Goal: Task Accomplishment & Management: Manage account settings

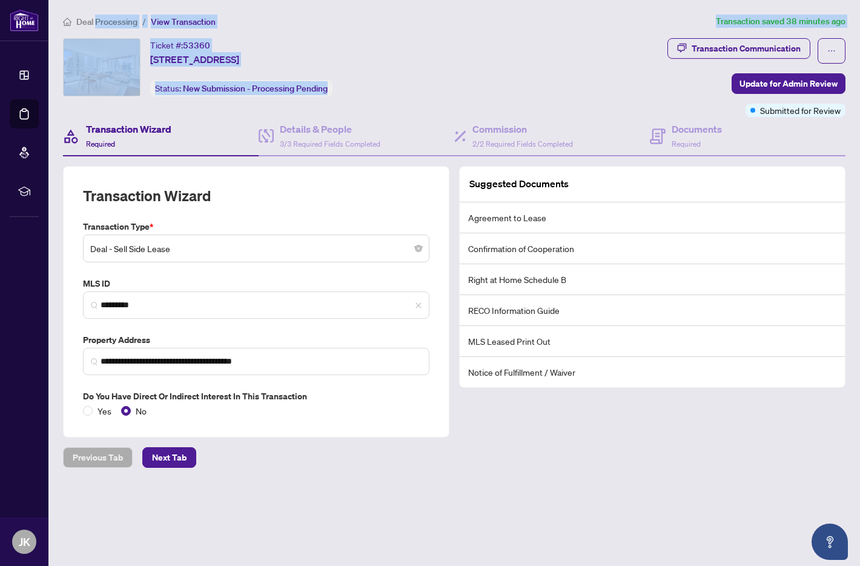
drag, startPoint x: 96, startPoint y: 24, endPoint x: 785, endPoint y: 102, distance: 692.9
click at [705, 76] on div "**********" at bounding box center [454, 241] width 792 height 453
click at [794, 85] on span "Update for Admin Review" at bounding box center [788, 83] width 98 height 19
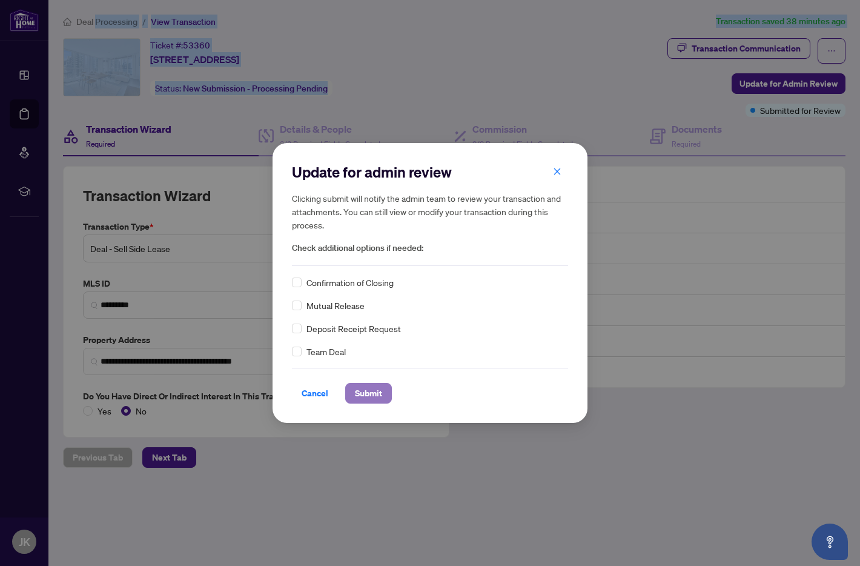
click at [368, 395] on span "Submit" at bounding box center [368, 392] width 27 height 19
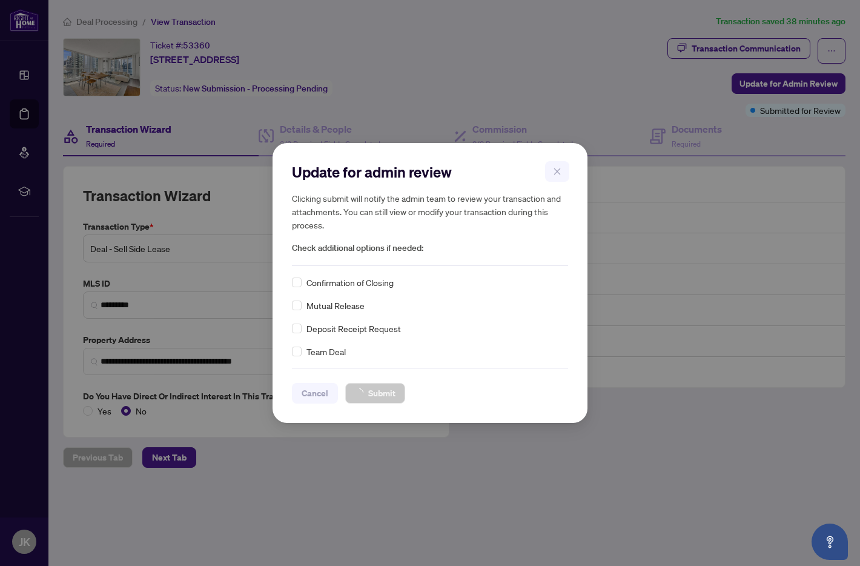
click at [101, 27] on div "Update for admin review Clicking submit will notify the admin team to review yo…" at bounding box center [430, 283] width 860 height 566
click at [105, 23] on div "Update for admin review Clicking submit will notify the admin team to review yo…" at bounding box center [430, 283] width 860 height 566
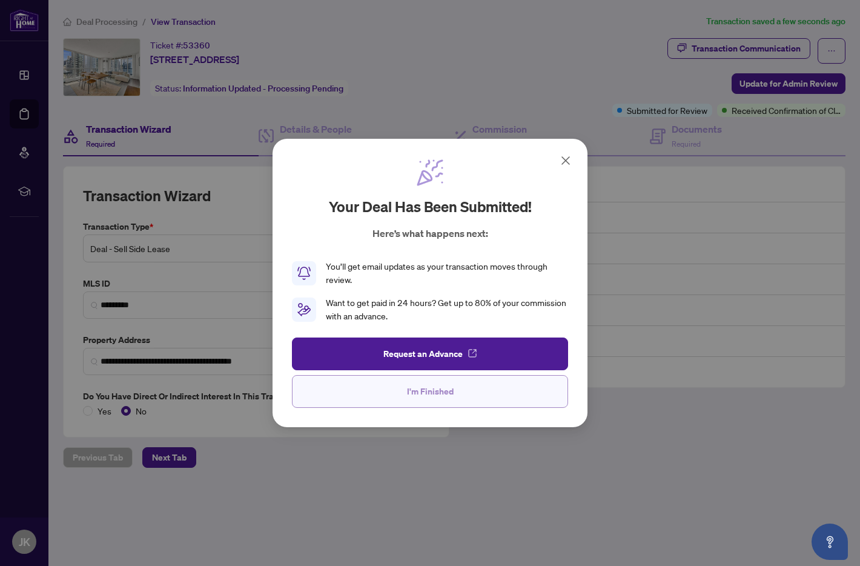
click at [421, 397] on span "I'm Finished" at bounding box center [430, 390] width 47 height 19
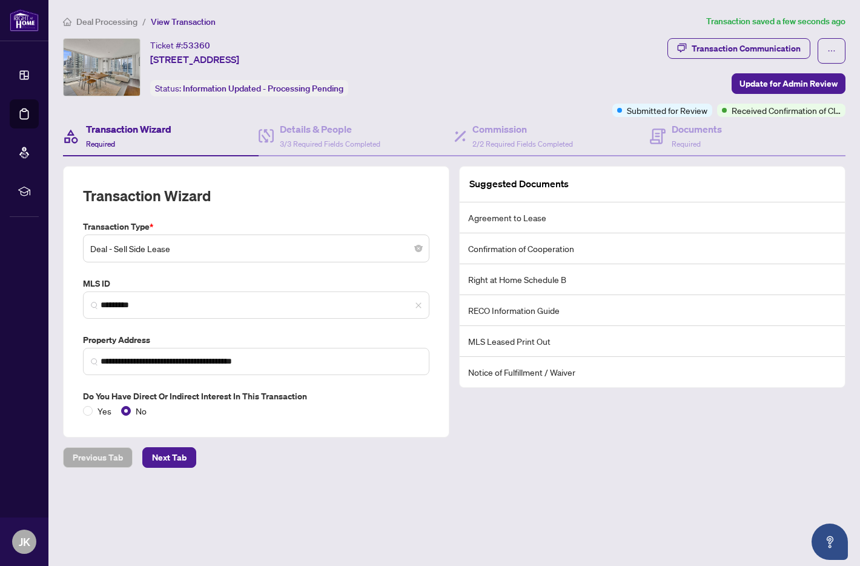
click at [117, 25] on span "Deal Processing" at bounding box center [106, 21] width 61 height 11
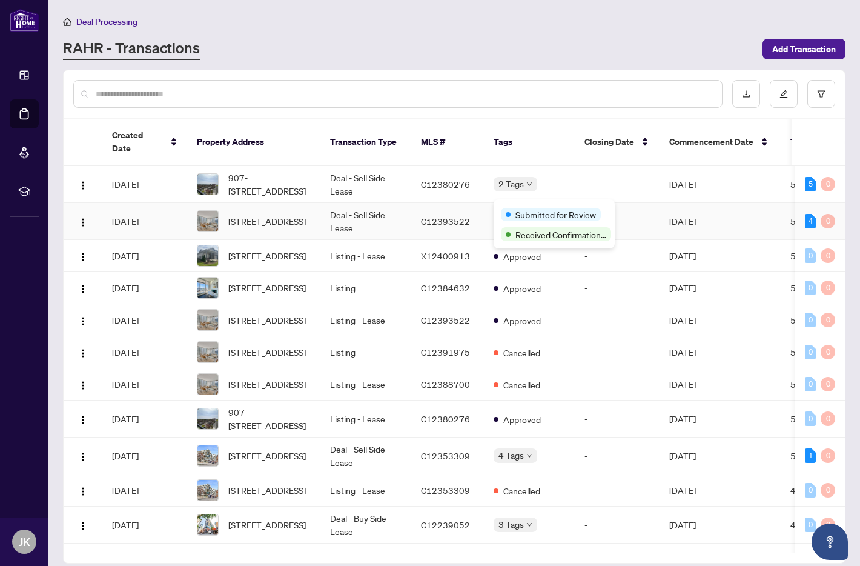
click at [520, 211] on span "Submitted for Review" at bounding box center [555, 214] width 81 height 13
click at [535, 208] on div "Submitted for Review" at bounding box center [554, 213] width 107 height 15
click at [478, 61] on main "Deal Processing [PERSON_NAME] - Transactions Add Transaction Created Date Prope…" at bounding box center [453, 283] width 811 height 566
click at [487, 63] on main "Deal Processing [PERSON_NAME] - Transactions Add Transaction Created Date Prope…" at bounding box center [453, 283] width 811 height 566
click at [256, 174] on div "[STREET_ADDRESS]" at bounding box center [232, 177] width 76 height 19
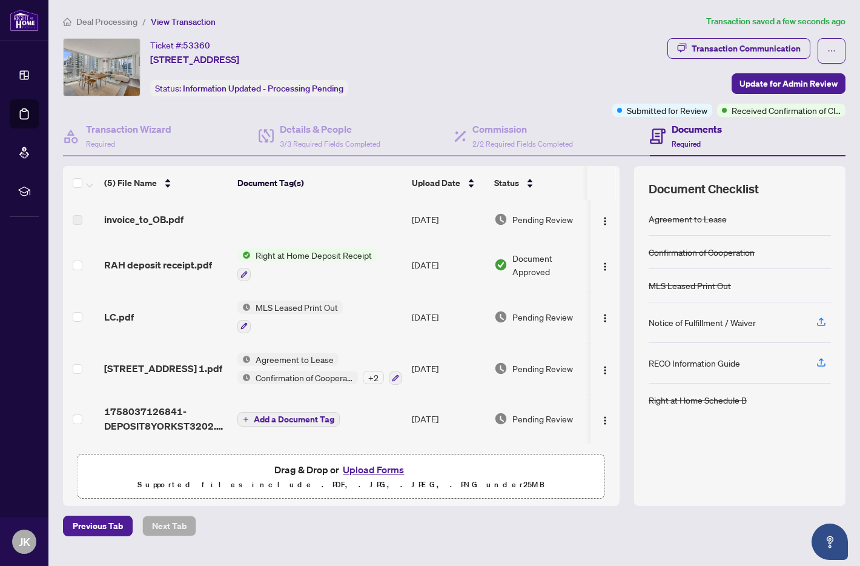
click at [312, 252] on span "Right at Home Deposit Receipt" at bounding box center [314, 254] width 126 height 13
click at [130, 260] on span "RAH deposit receipt.pdf" at bounding box center [158, 264] width 108 height 15
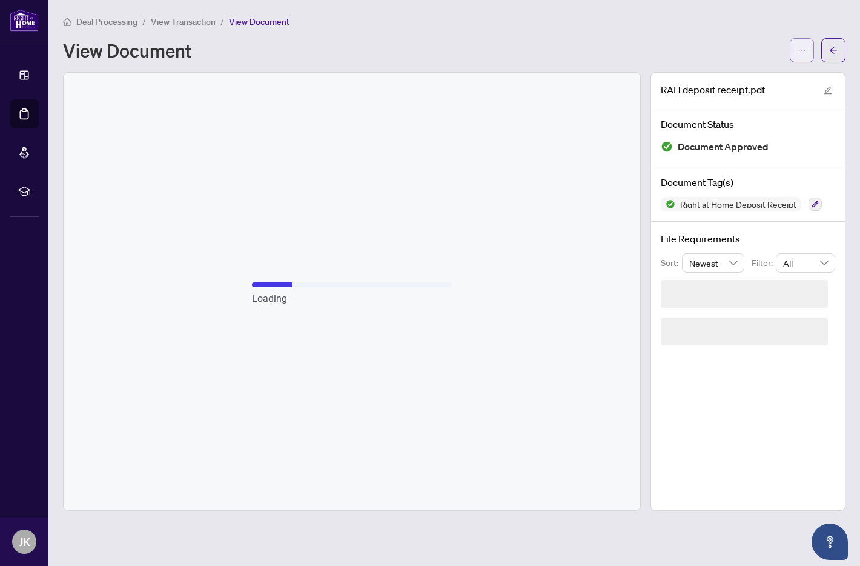
click at [790, 52] on button "button" at bounding box center [802, 50] width 24 height 24
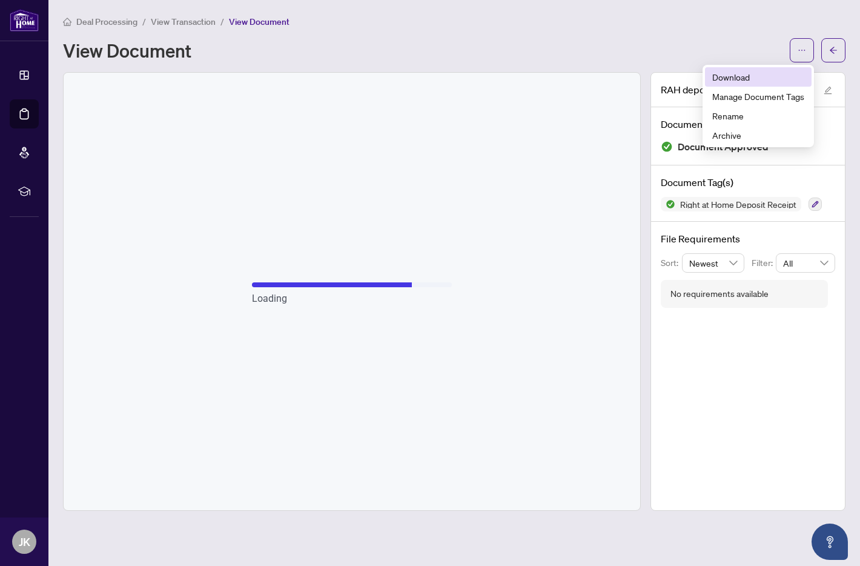
click at [758, 82] on span "Download" at bounding box center [758, 76] width 92 height 13
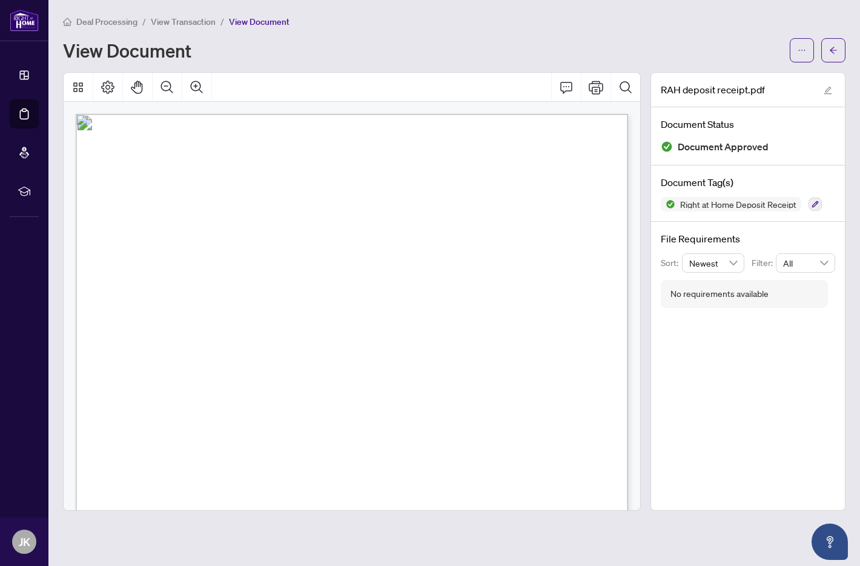
click at [118, 25] on span "Deal Processing" at bounding box center [106, 21] width 61 height 11
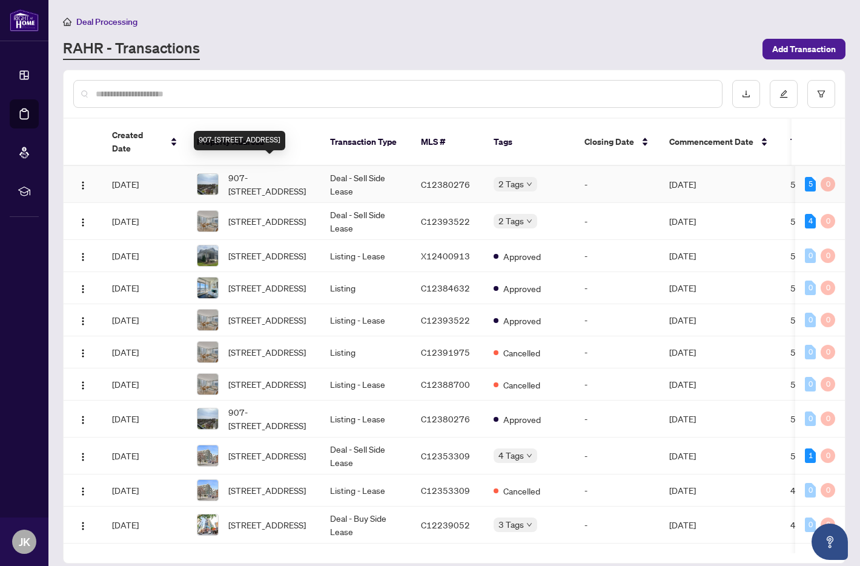
click at [280, 171] on span "907-[STREET_ADDRESS]" at bounding box center [269, 184] width 82 height 27
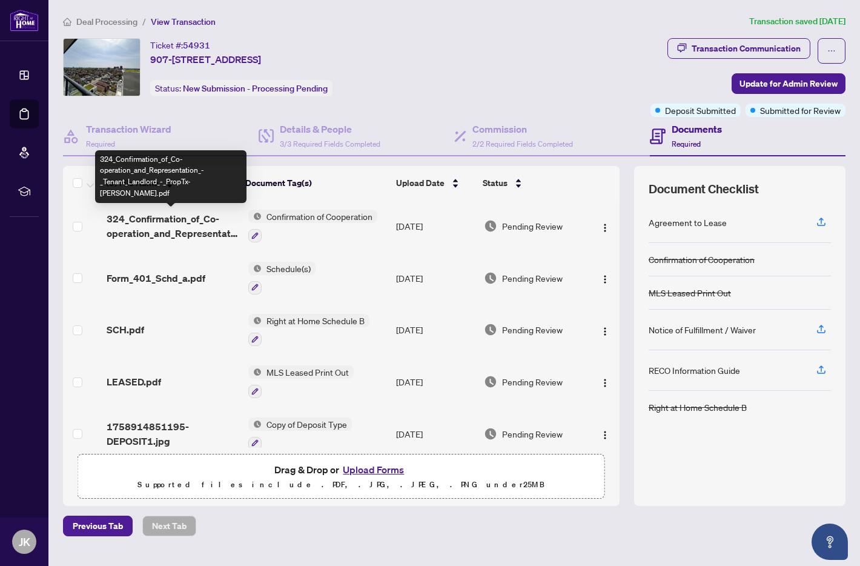
click at [165, 231] on span "324_Confirmation_of_Co-operation_and_Representation_-_Tenant_Landlord_-_PropTx-…" at bounding box center [173, 225] width 132 height 29
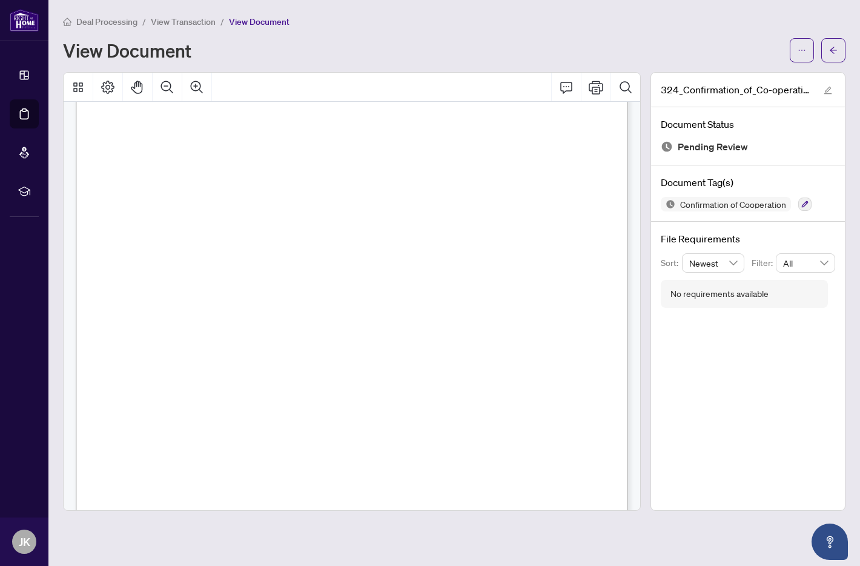
scroll to position [1063, 0]
click at [829, 54] on icon "arrow-left" at bounding box center [833, 50] width 8 height 8
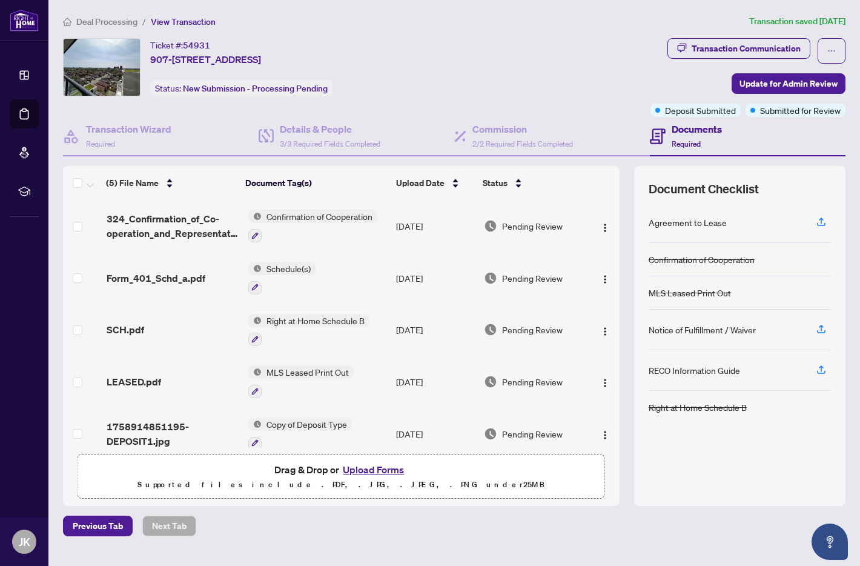
scroll to position [12, 0]
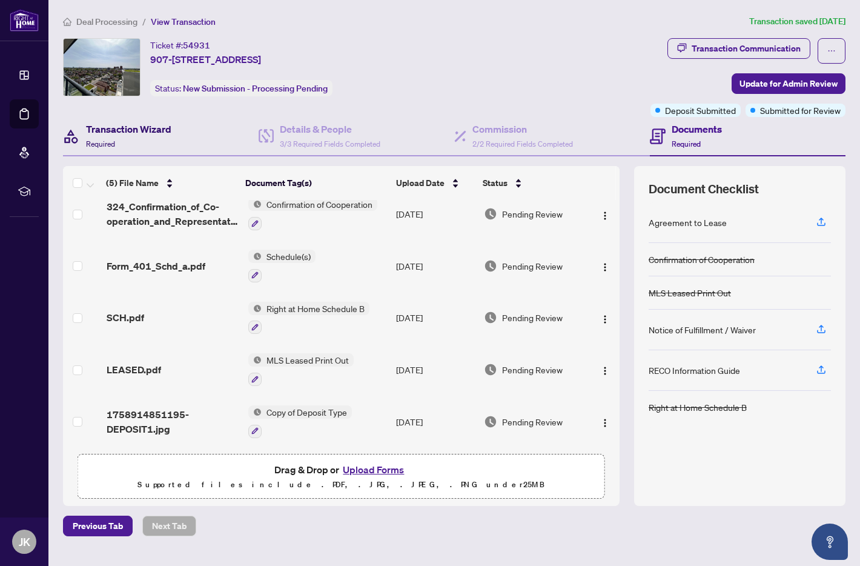
click at [153, 136] on div "Transaction Wizard Required" at bounding box center [128, 136] width 85 height 28
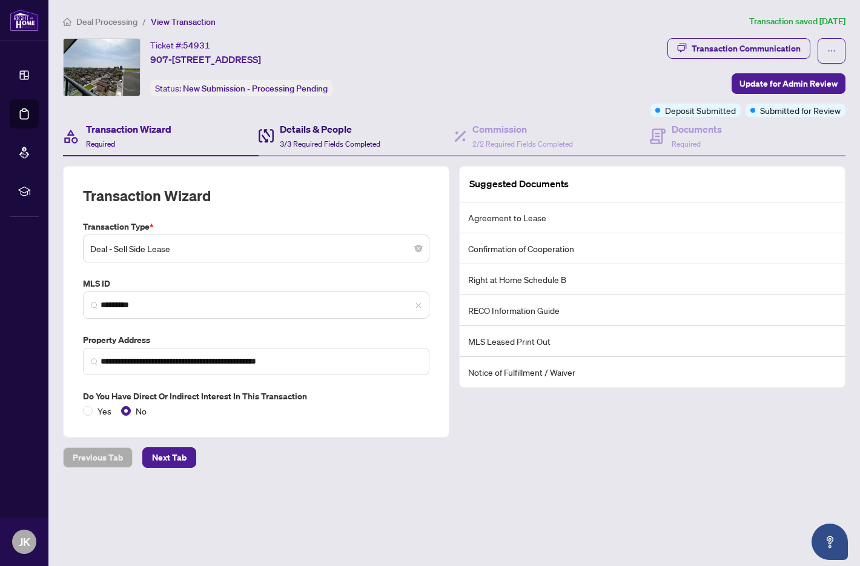
click at [332, 145] on span "3/3 Required Fields Completed" at bounding box center [330, 143] width 101 height 9
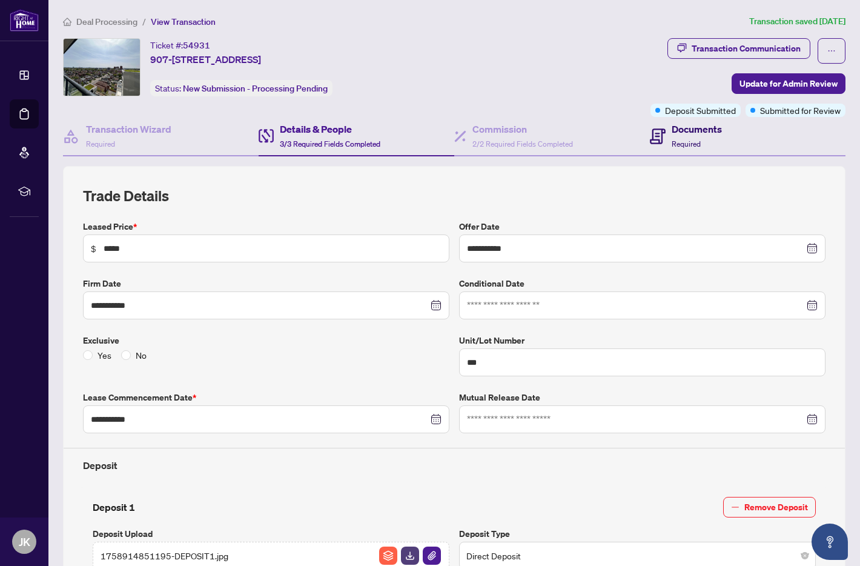
click at [708, 140] on div "Documents Required" at bounding box center [696, 136] width 50 height 28
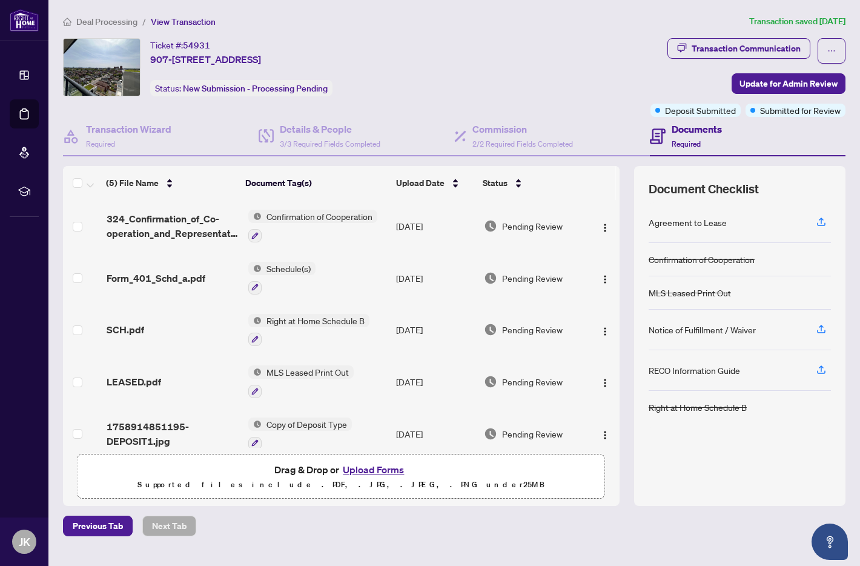
click at [126, 21] on span "Deal Processing" at bounding box center [106, 21] width 61 height 11
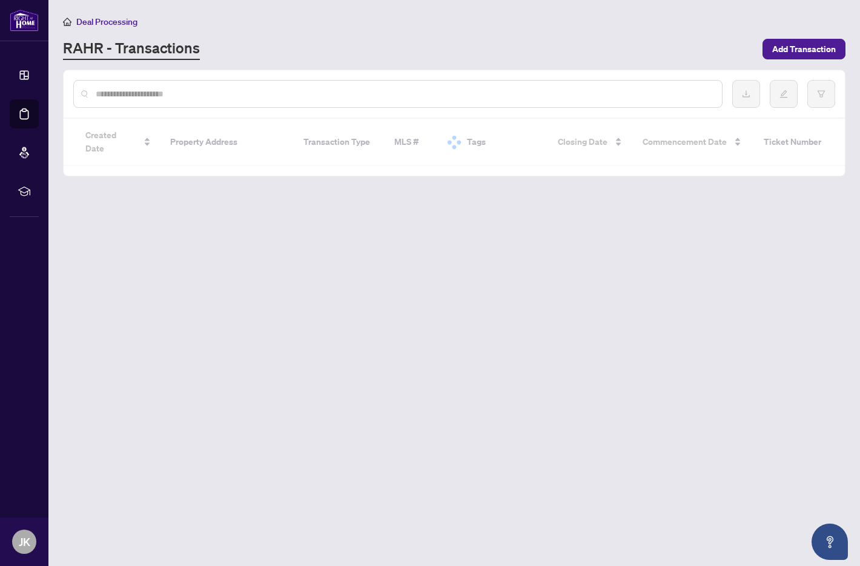
click at [126, 21] on span "Deal Processing" at bounding box center [106, 21] width 61 height 11
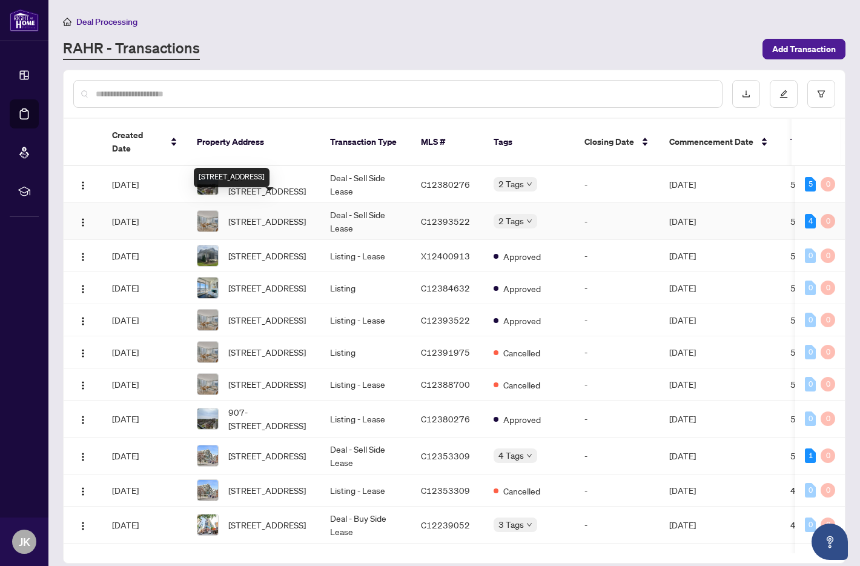
click at [271, 214] on span "[STREET_ADDRESS]" at bounding box center [267, 220] width 78 height 13
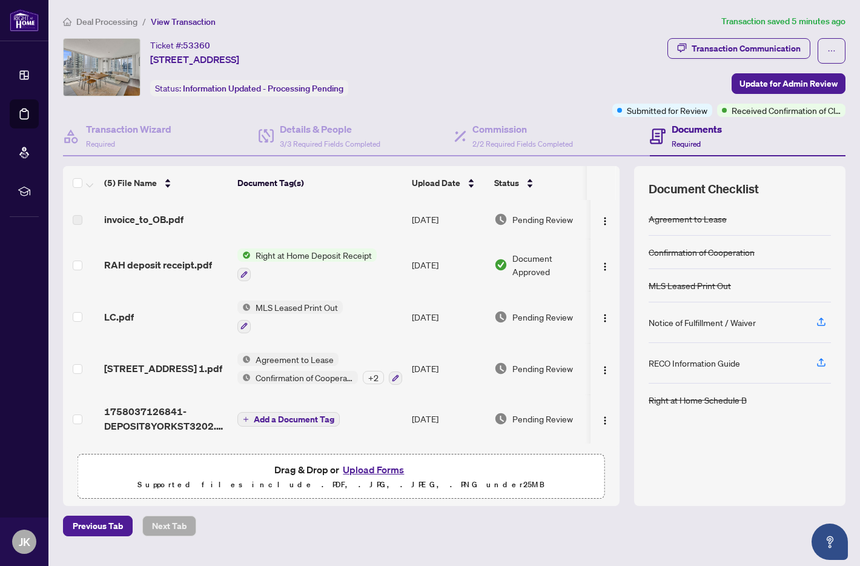
click at [467, 56] on div "Ticket #: 53360 [STREET_ADDRESS] Status: Information Updated - Processing Pendi…" at bounding box center [335, 67] width 544 height 58
click at [430, 59] on div "Ticket #: 53360 [STREET_ADDRESS] Status: Information Updated - Processing Pendi…" at bounding box center [335, 67] width 544 height 58
click at [390, 76] on div "Ticket #: 53360 [STREET_ADDRESS] Status: Information Updated - Processing Pendi…" at bounding box center [335, 67] width 544 height 58
click at [465, 79] on div "Ticket #: 53360 [STREET_ADDRESS] Status: Information Updated - Processing Pendi…" at bounding box center [335, 67] width 544 height 58
click at [471, 53] on div "Ticket #: 53360 [STREET_ADDRESS] Status: Information Updated - Processing Pendi…" at bounding box center [335, 67] width 544 height 58
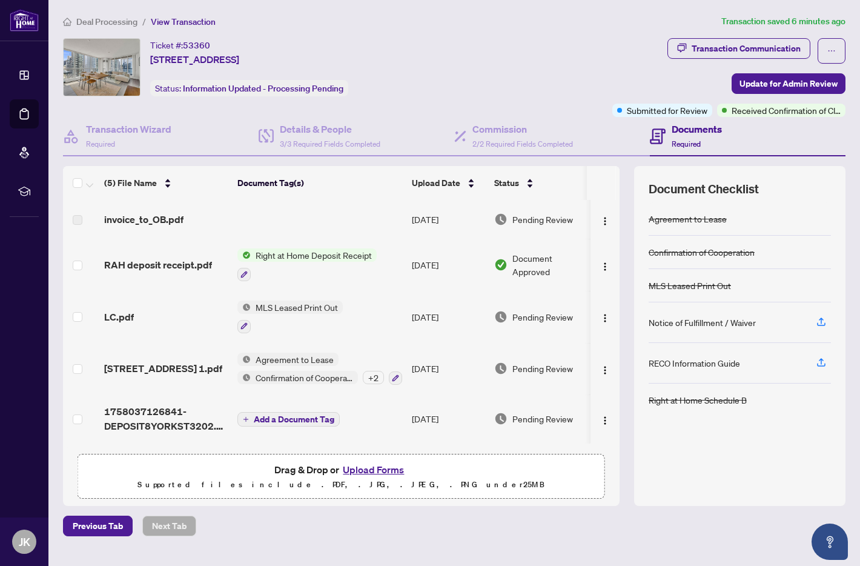
click at [483, 535] on main "Deal Processing / View Transaction Transaction saved 6 minutes ago Ticket #: 53…" at bounding box center [453, 283] width 811 height 566
click at [464, 44] on div "Ticket #: 53360 [STREET_ADDRESS] Status: Information Updated - Processing Pendi…" at bounding box center [335, 67] width 544 height 58
click at [632, 72] on div "Transaction Communication Update for Admin Review Submitted for Review Received…" at bounding box center [728, 77] width 233 height 79
click at [496, 137] on div "Commission 2/2 Required Fields Completed" at bounding box center [522, 136] width 101 height 28
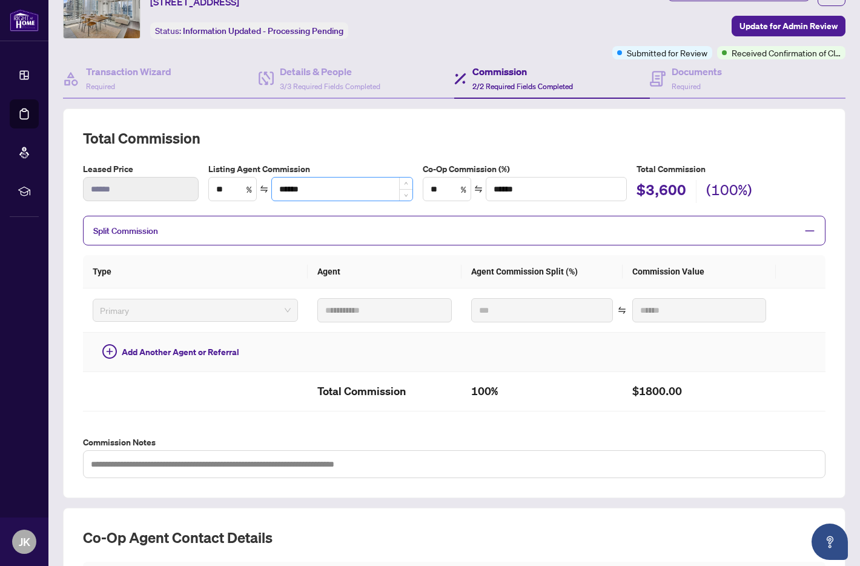
scroll to position [51, 0]
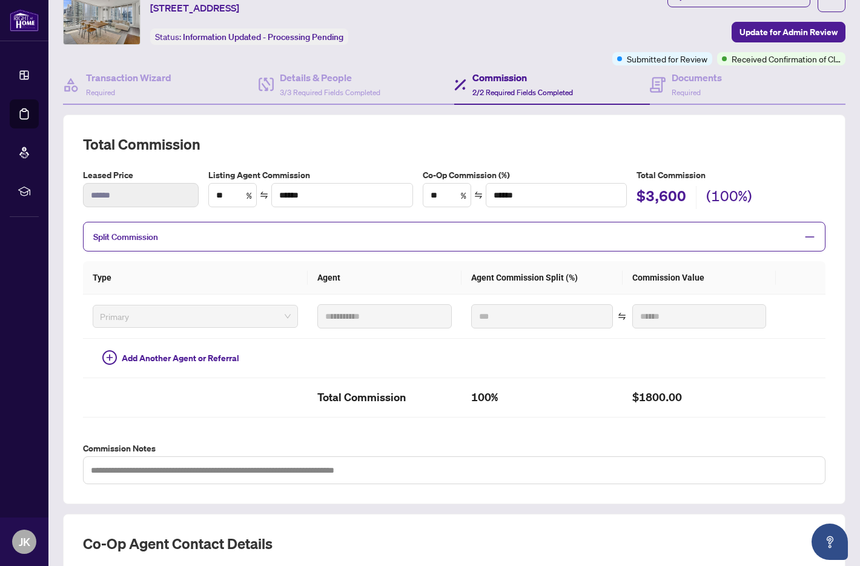
click at [402, 142] on h2 "Total Commission" at bounding box center [454, 143] width 742 height 19
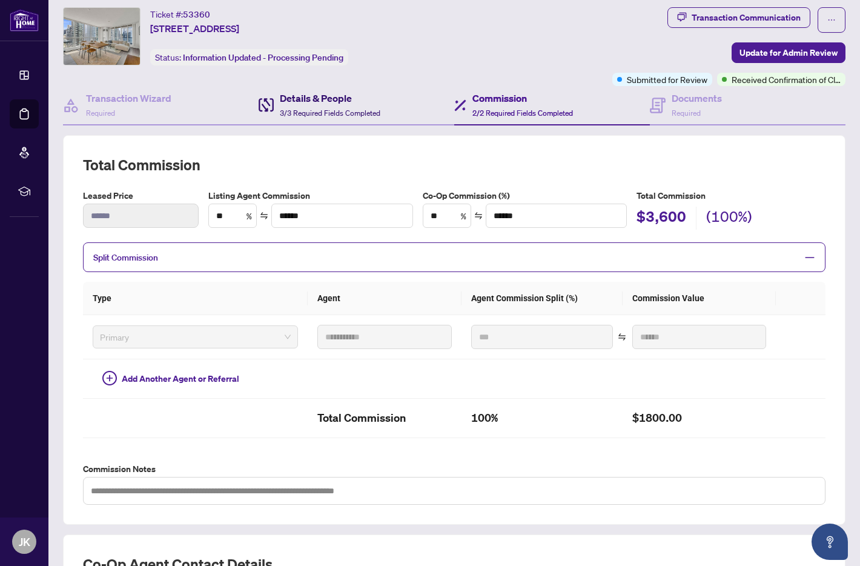
click at [356, 113] on span "3/3 Required Fields Completed" at bounding box center [330, 112] width 101 height 9
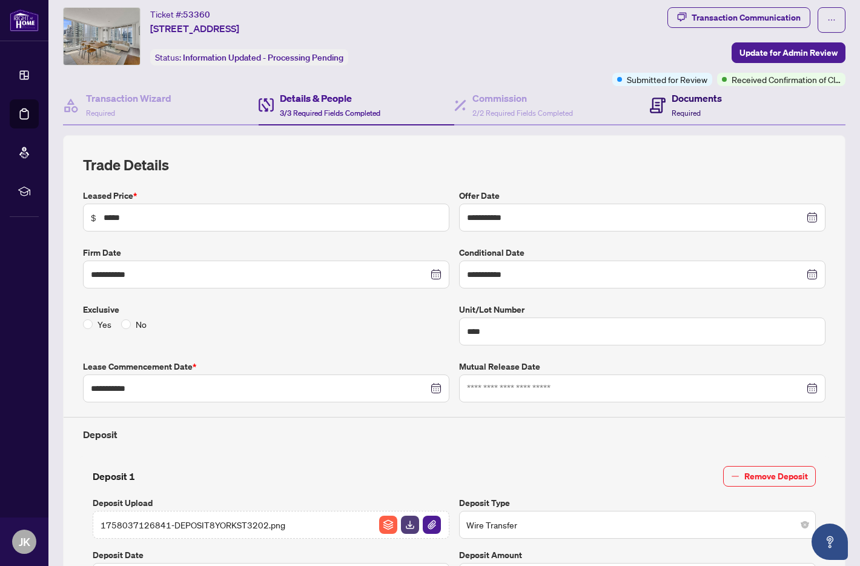
click at [675, 118] on div "Documents Required" at bounding box center [696, 105] width 50 height 28
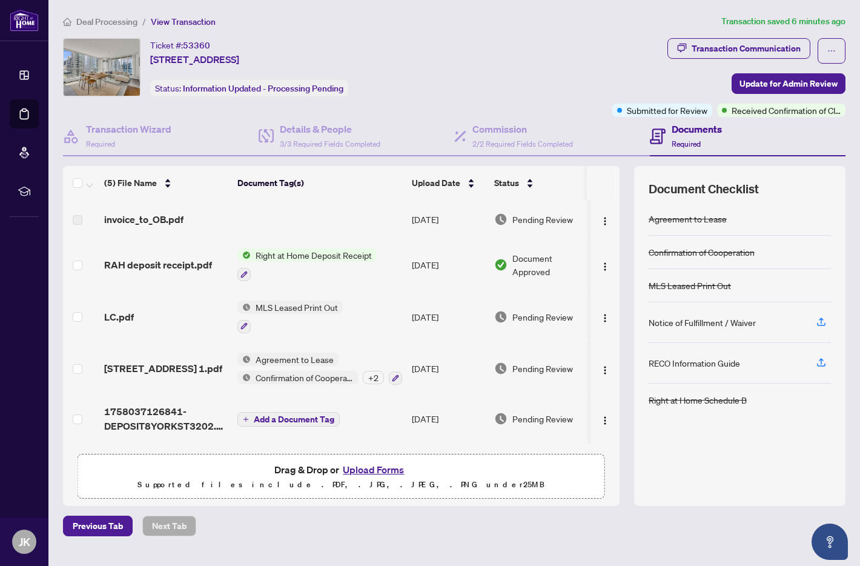
drag, startPoint x: 546, startPoint y: 46, endPoint x: 20, endPoint y: 15, distance: 526.5
click at [543, 46] on div "Ticket #: 53360 [STREET_ADDRESS] Status: Information Updated - Processing Pendi…" at bounding box center [335, 67] width 544 height 58
click at [108, 21] on span "Deal Processing" at bounding box center [106, 21] width 61 height 11
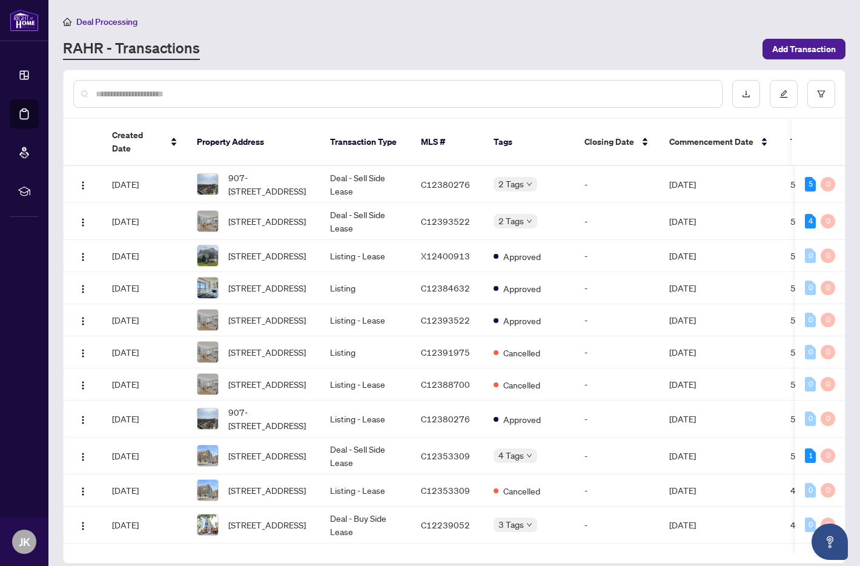
click at [290, 59] on div "RAHR - Transactions" at bounding box center [409, 49] width 692 height 22
click at [267, 171] on span "907-[STREET_ADDRESS]" at bounding box center [269, 184] width 82 height 27
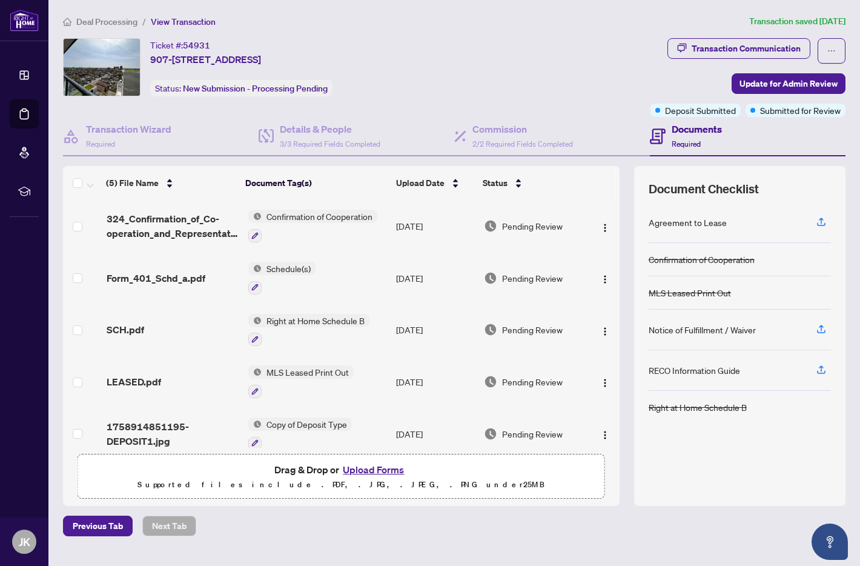
scroll to position [12, 0]
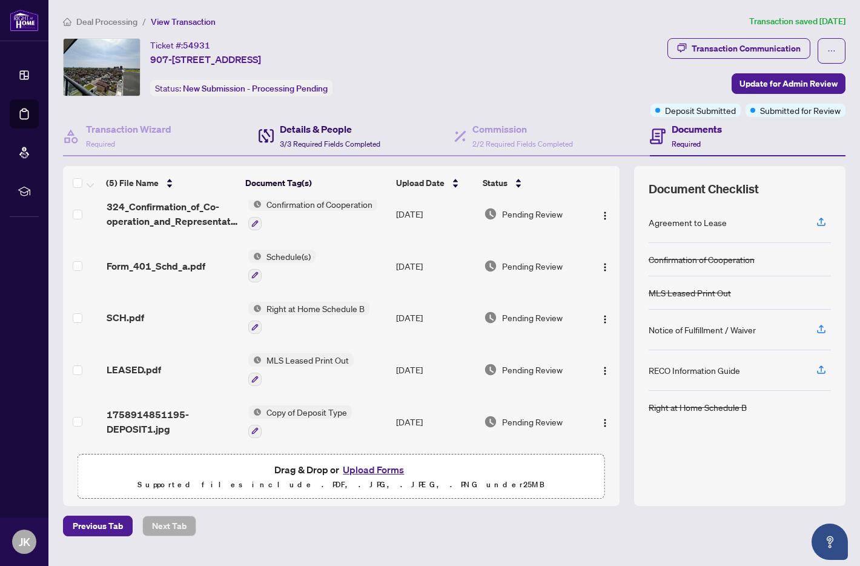
click at [322, 139] on span "3/3 Required Fields Completed" at bounding box center [330, 143] width 101 height 9
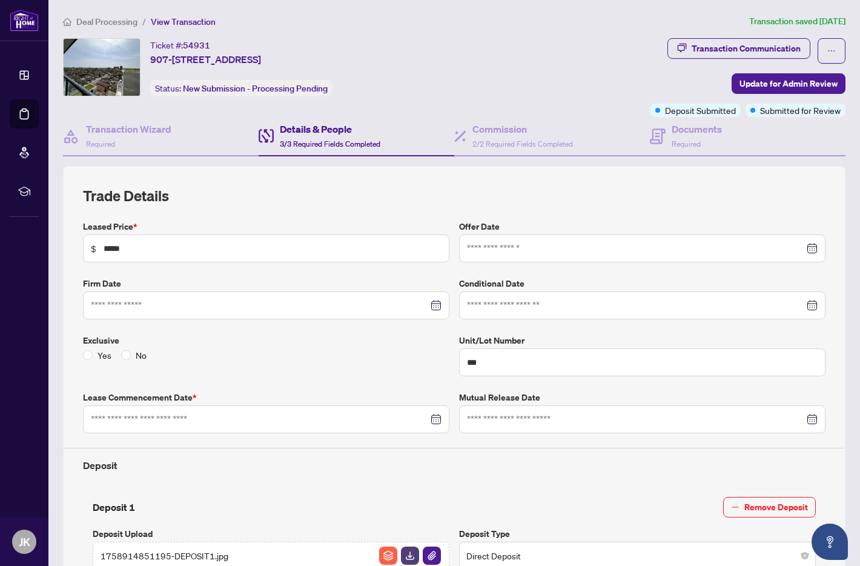
type input "**********"
click at [108, 21] on span "Deal Processing" at bounding box center [106, 21] width 61 height 11
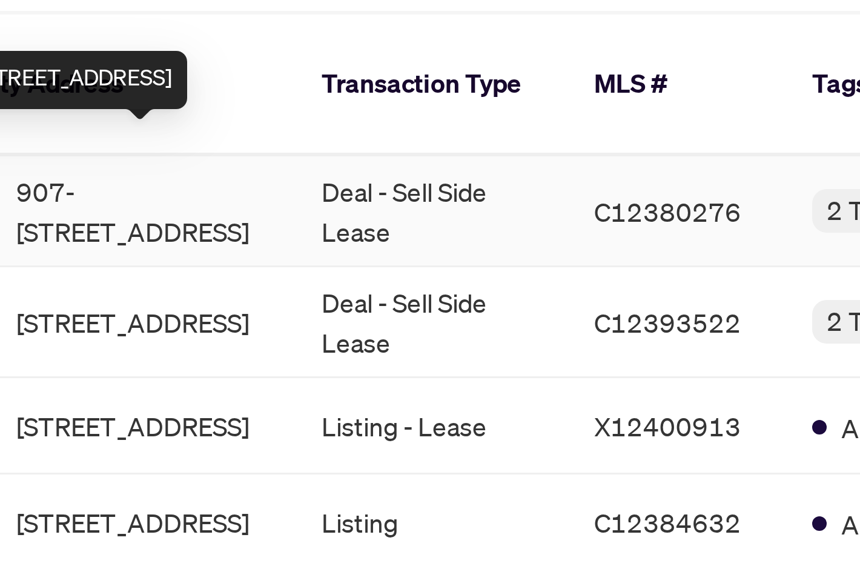
click at [286, 171] on span "907-[STREET_ADDRESS]" at bounding box center [269, 184] width 82 height 27
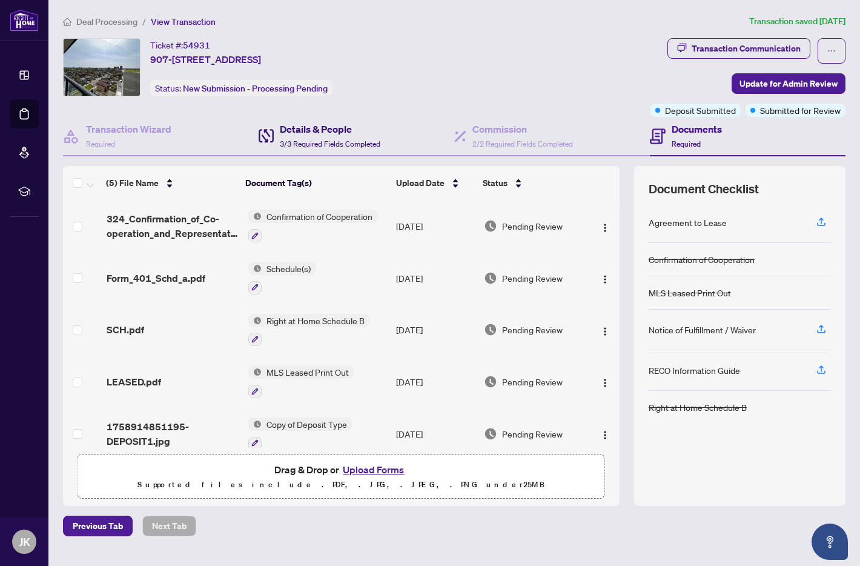
click at [320, 136] on div "Details & People 3/3 Required Fields Completed" at bounding box center [330, 136] width 101 height 28
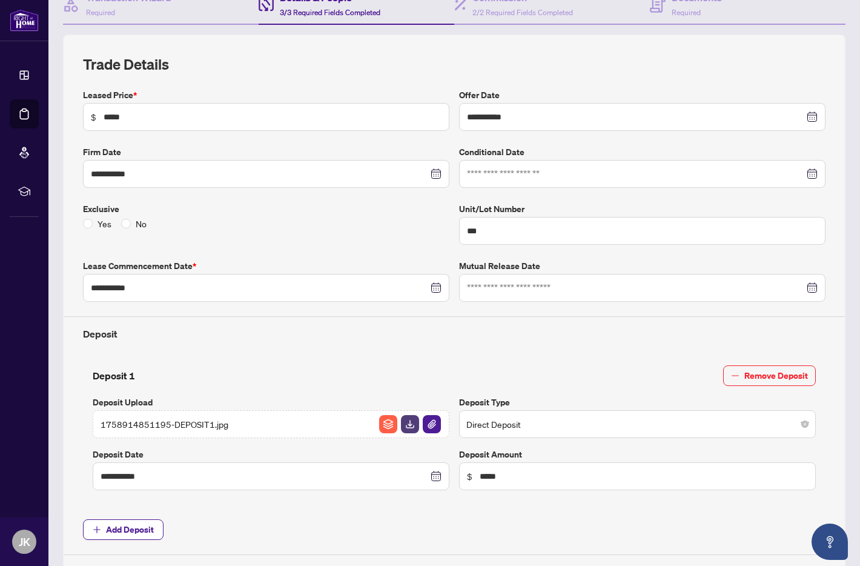
scroll to position [157, 0]
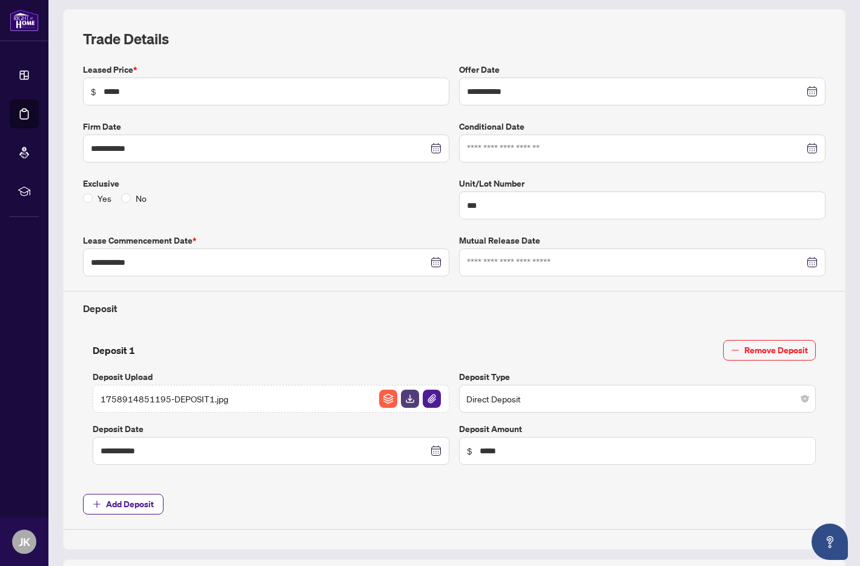
click at [185, 400] on span "1758914851195-DEPOSIT1.jpg" at bounding box center [165, 398] width 128 height 13
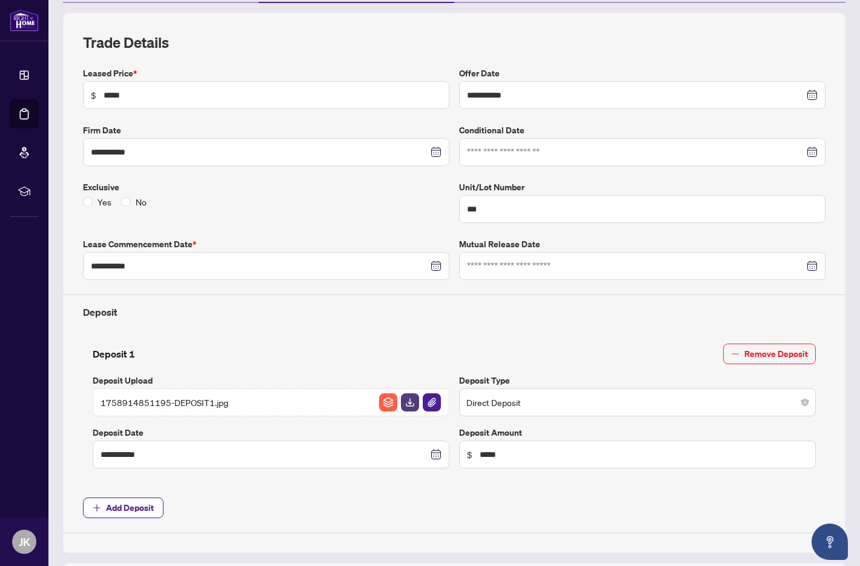
click at [188, 399] on span "1758914851195-DEPOSIT1.jpg" at bounding box center [165, 401] width 128 height 13
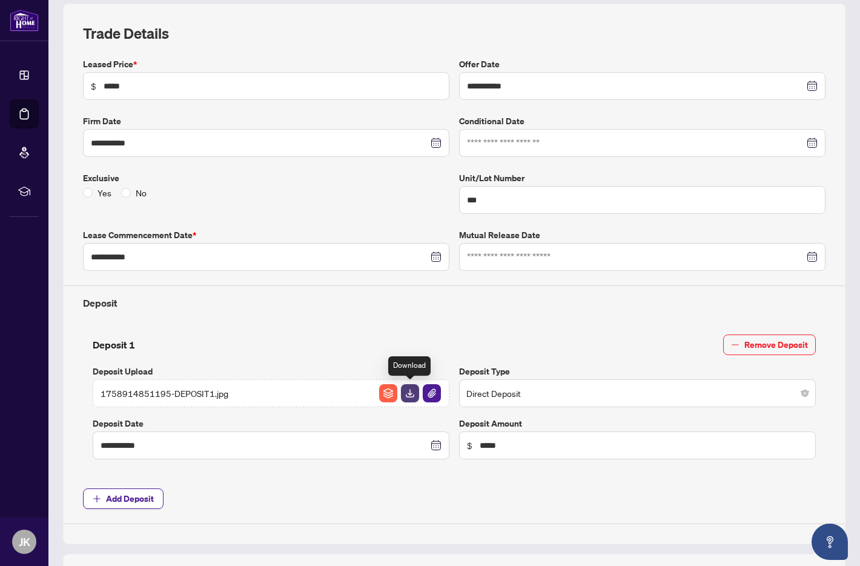
click at [408, 390] on img "button" at bounding box center [410, 393] width 18 height 18
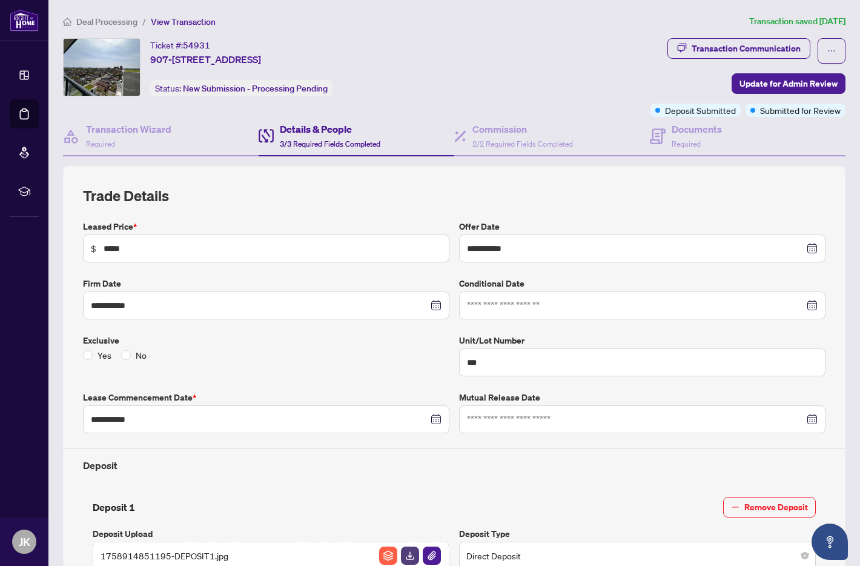
click at [105, 18] on span "Deal Processing" at bounding box center [106, 21] width 61 height 11
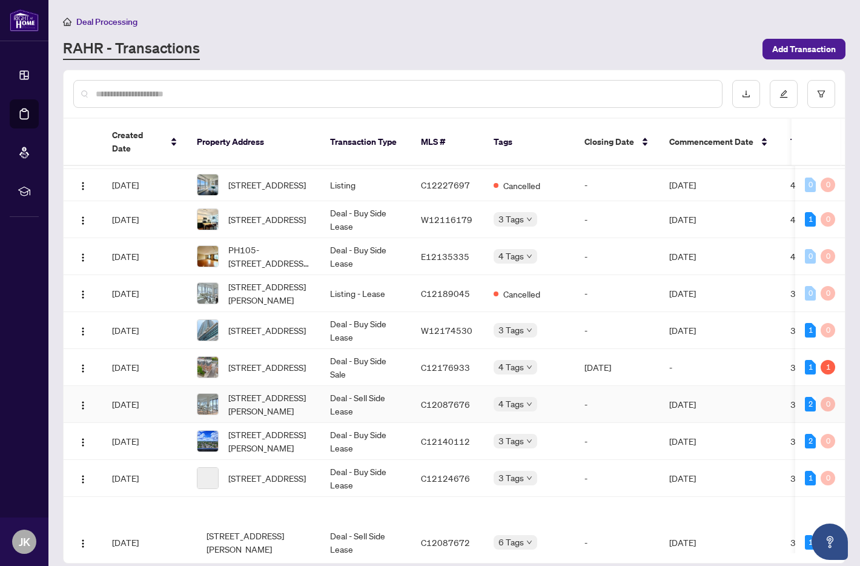
scroll to position [688, 0]
click at [366, 422] on td "Deal - Sell Side Lease" at bounding box center [365, 403] width 91 height 37
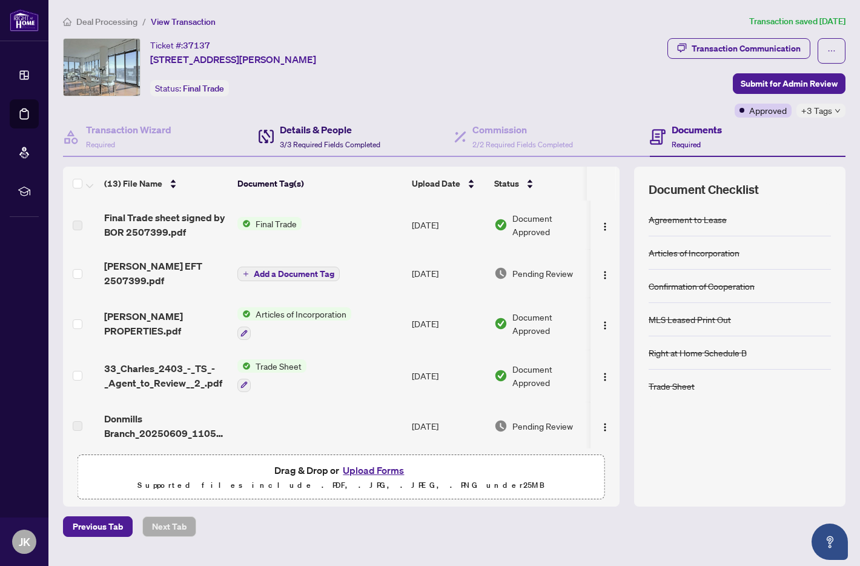
click at [311, 143] on span "3/3 Required Fields Completed" at bounding box center [330, 144] width 101 height 9
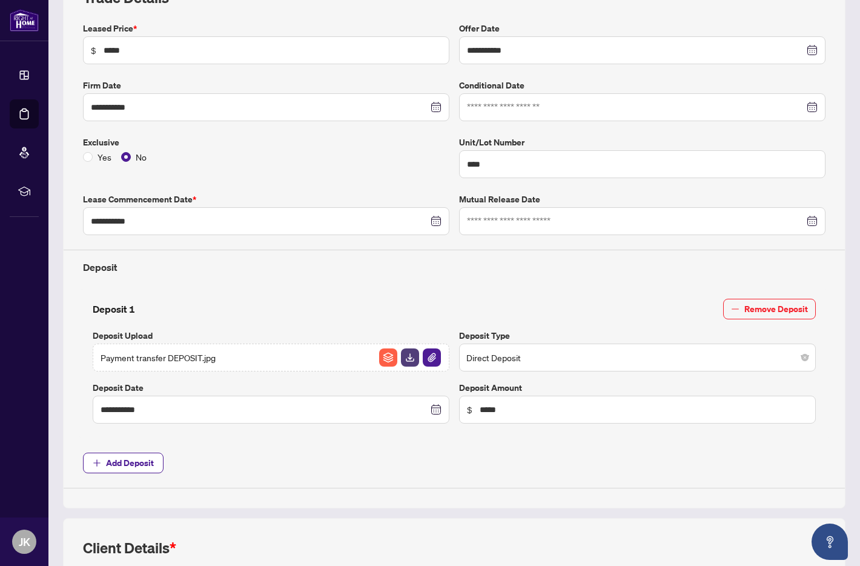
scroll to position [203, 0]
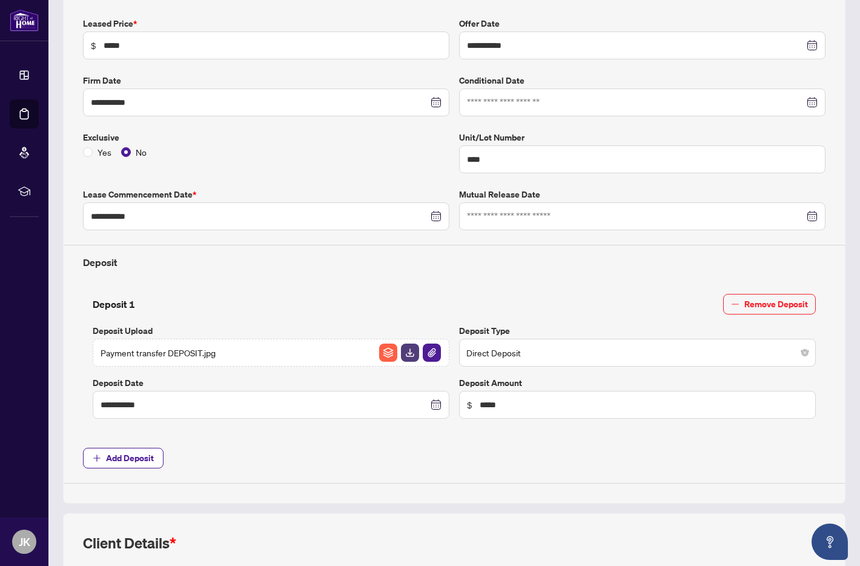
click at [167, 356] on span "Payment transfer DEPOSIT.jpg" at bounding box center [158, 352] width 115 height 13
click at [407, 352] on img "button" at bounding box center [410, 352] width 18 height 18
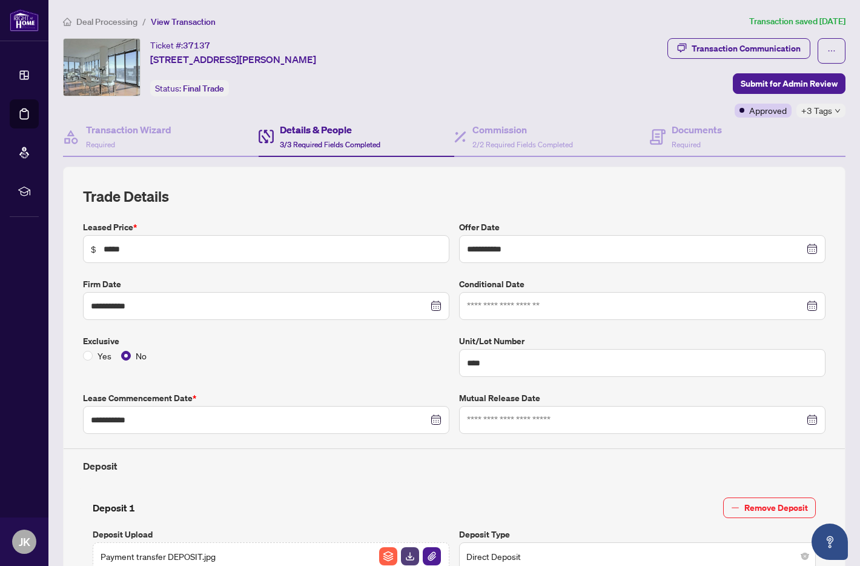
click at [108, 22] on span "Deal Processing" at bounding box center [106, 21] width 61 height 11
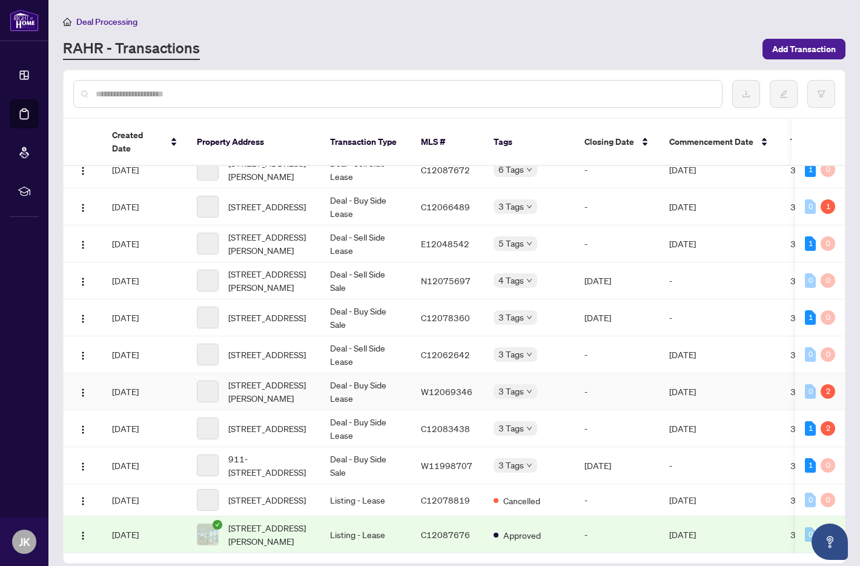
scroll to position [1094, 0]
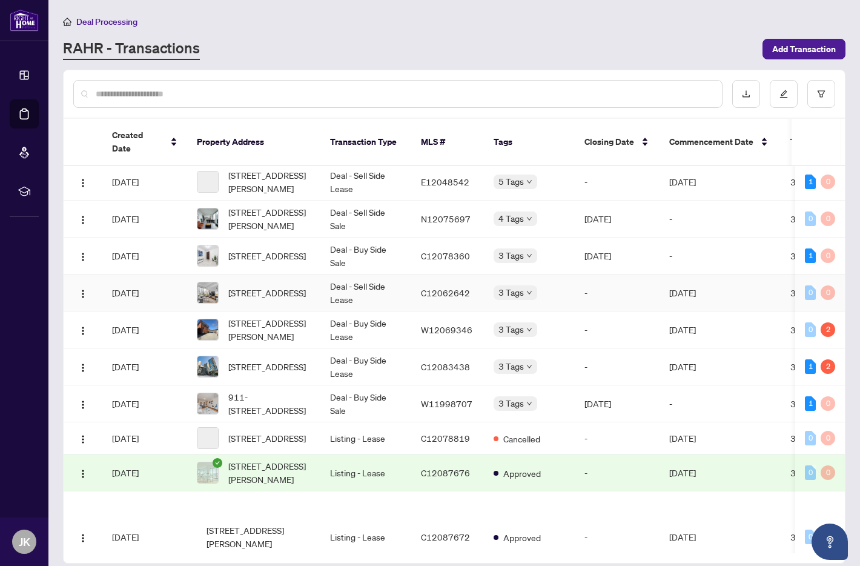
click at [340, 311] on td "Deal - Sell Side Lease" at bounding box center [365, 292] width 91 height 37
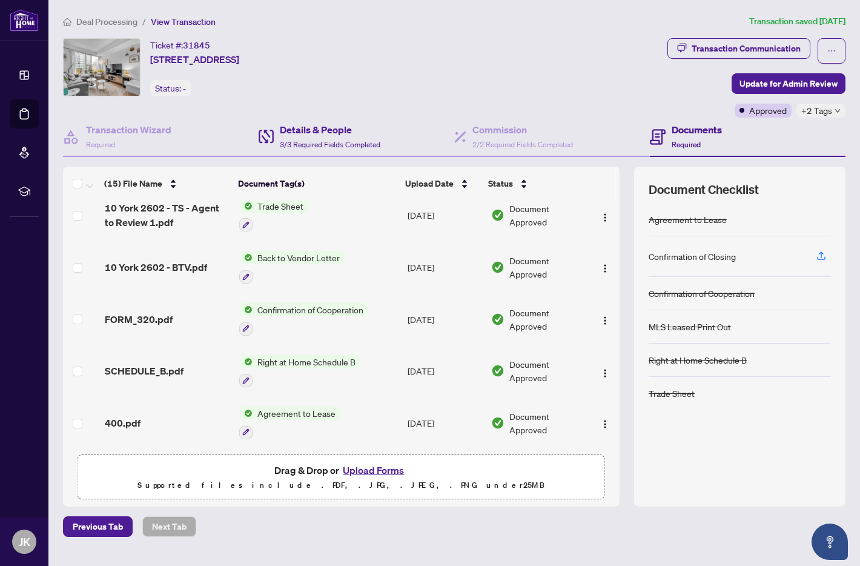
scroll to position [160, 0]
click at [332, 141] on span "3/3 Required Fields Completed" at bounding box center [330, 144] width 101 height 9
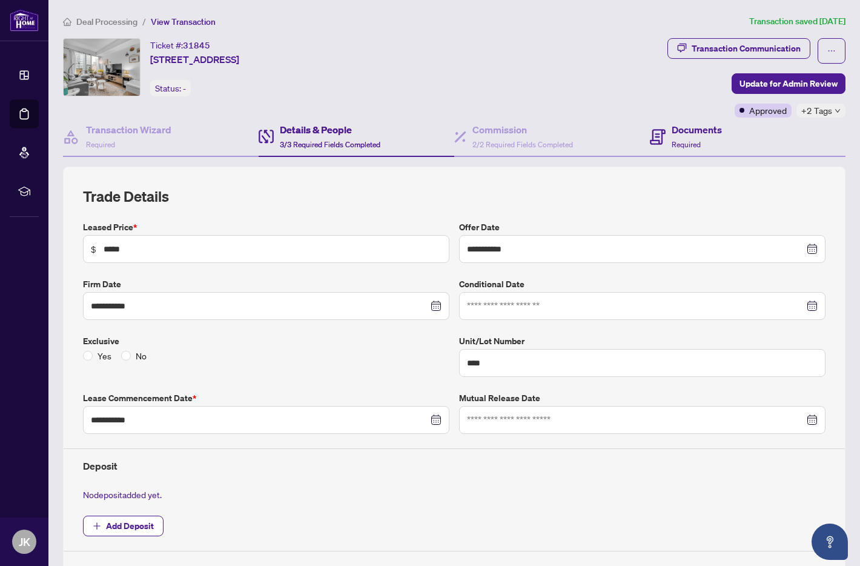
click at [723, 135] on div "Documents Required" at bounding box center [748, 136] width 196 height 39
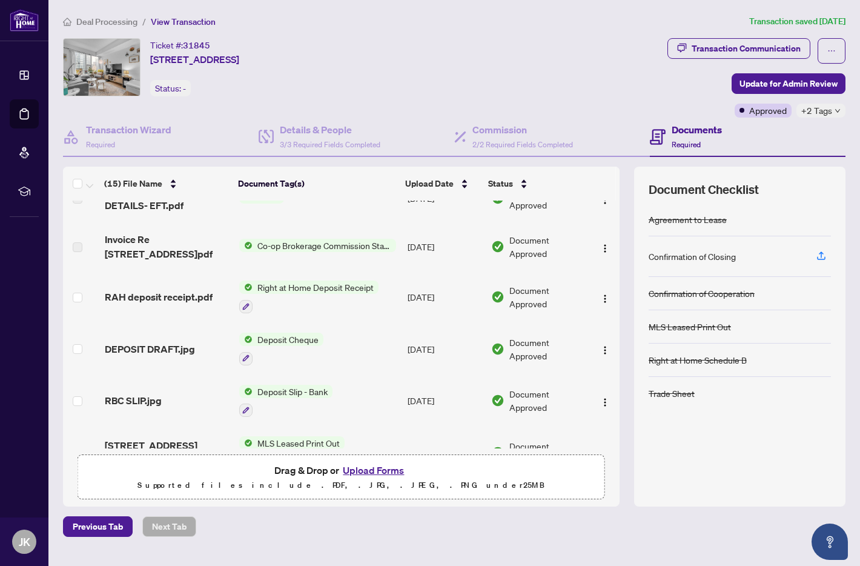
scroll to position [512, 0]
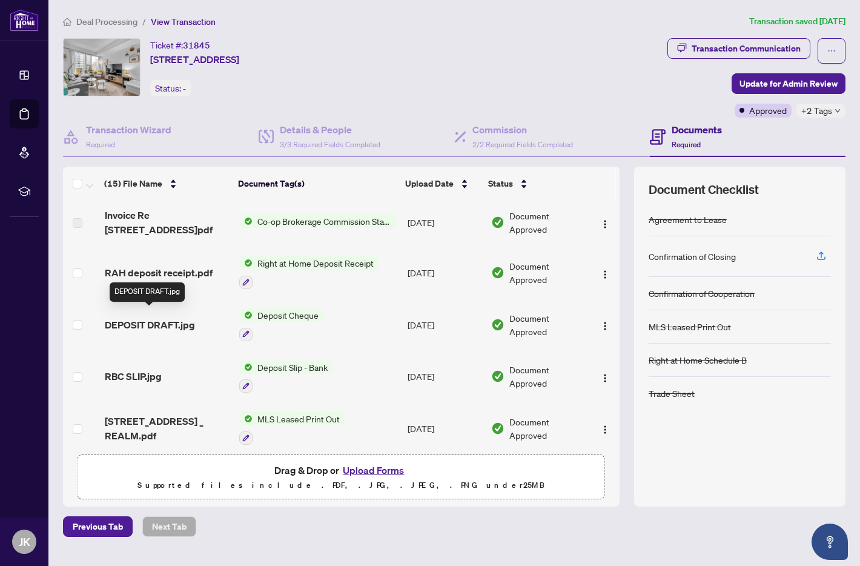
click at [173, 318] on span "DEPOSIT DRAFT.jpg" at bounding box center [150, 324] width 90 height 15
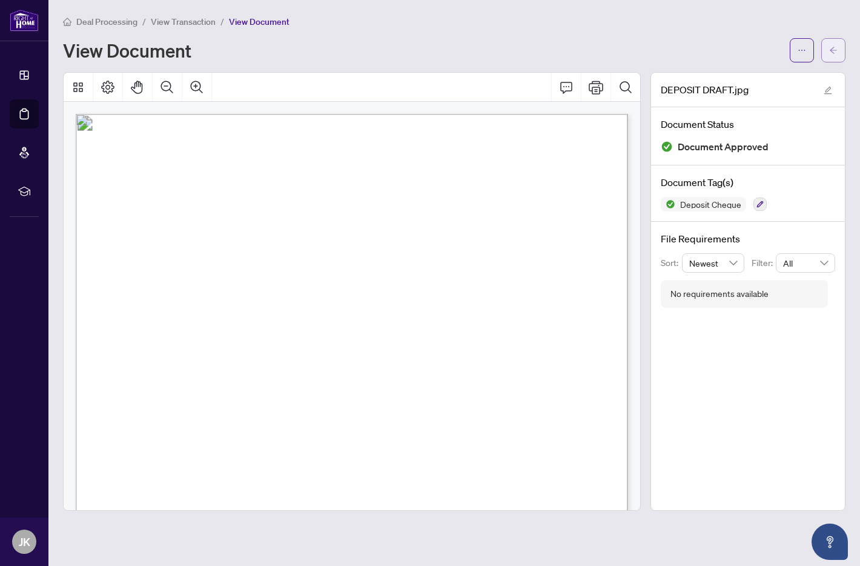
click at [830, 50] on icon "arrow-left" at bounding box center [833, 50] width 8 height 8
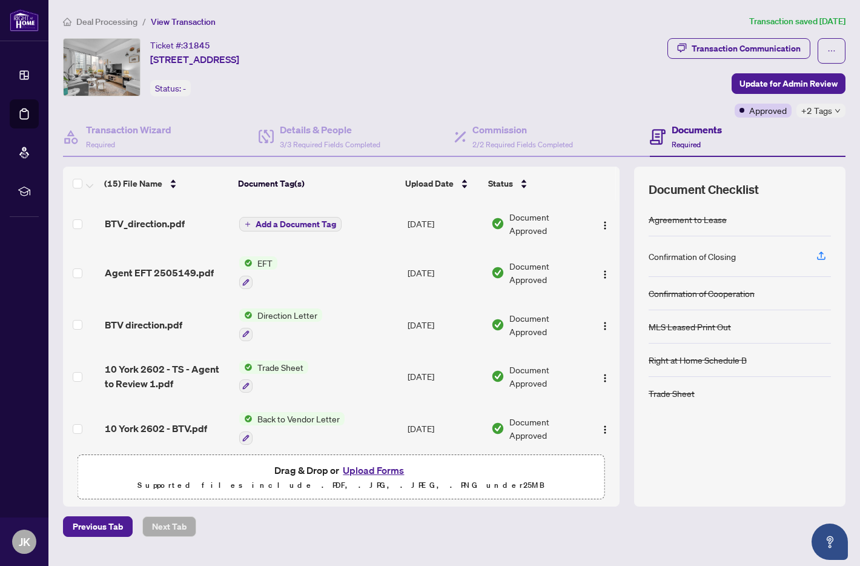
scroll to position [512, 0]
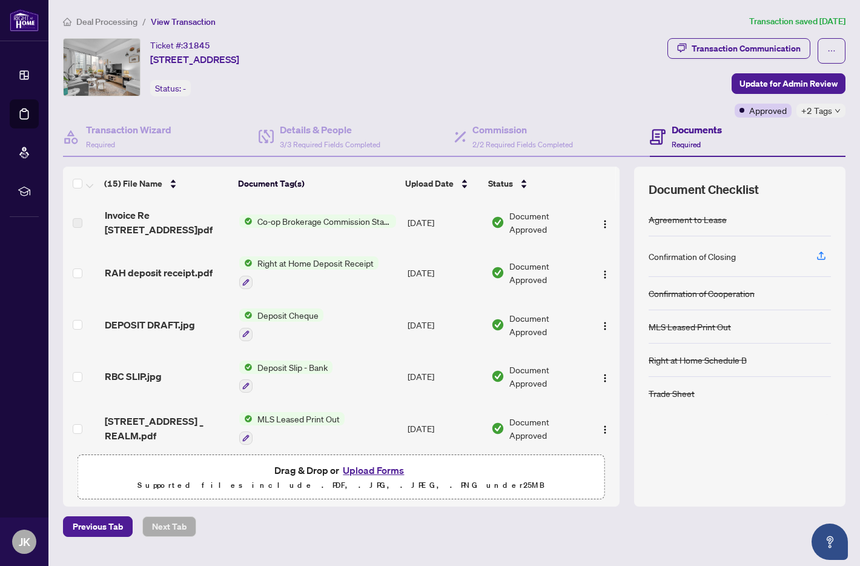
click at [295, 365] on div "Deposit Slip - Bank" at bounding box center [285, 376] width 93 height 33
click at [136, 370] on span "RBC SLIP.jpg" at bounding box center [133, 376] width 57 height 15
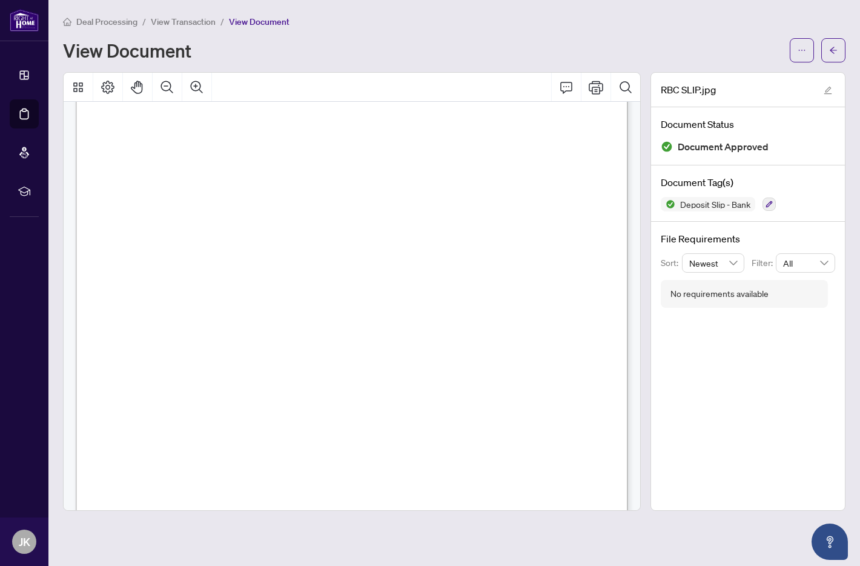
scroll to position [397, 0]
click at [831, 54] on icon "arrow-left" at bounding box center [833, 50] width 8 height 8
